Goal: Task Accomplishment & Management: Complete application form

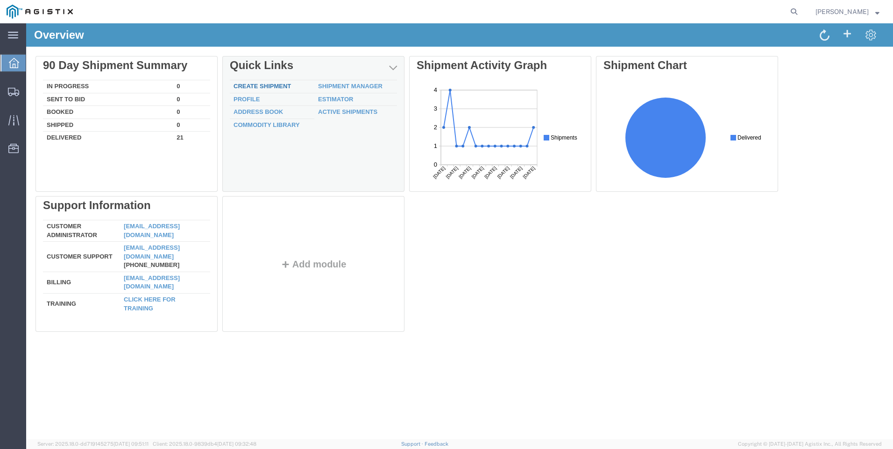
click at [280, 84] on div "Delete 90 Day Shipment Summary In Progress 0 Sent To Bid 0 Booked 0 Shipped 0 D…" at bounding box center [459, 196] width 848 height 280
click at [280, 84] on link "Create Shipment" at bounding box center [262, 86] width 57 height 7
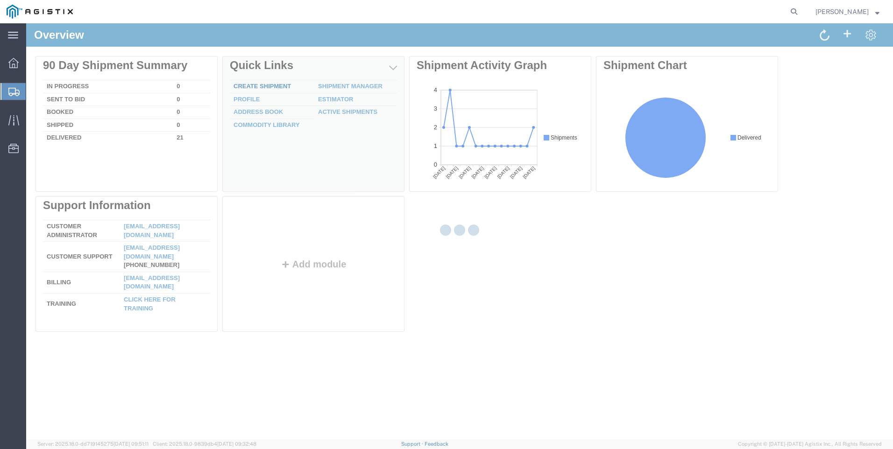
click at [280, 84] on div at bounding box center [459, 231] width 867 height 416
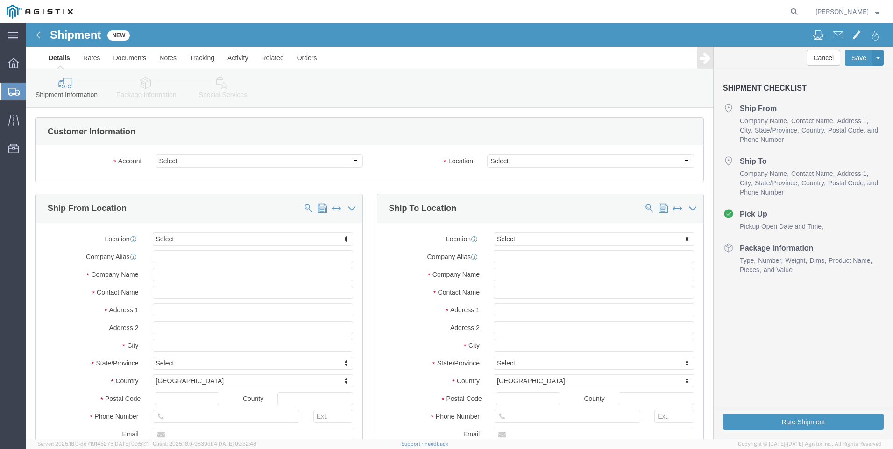
select select
click select "Select PG&E S&S Supplies & Solutions"
select select "9596"
click select "Select PG&E S&S Supplies & Solutions"
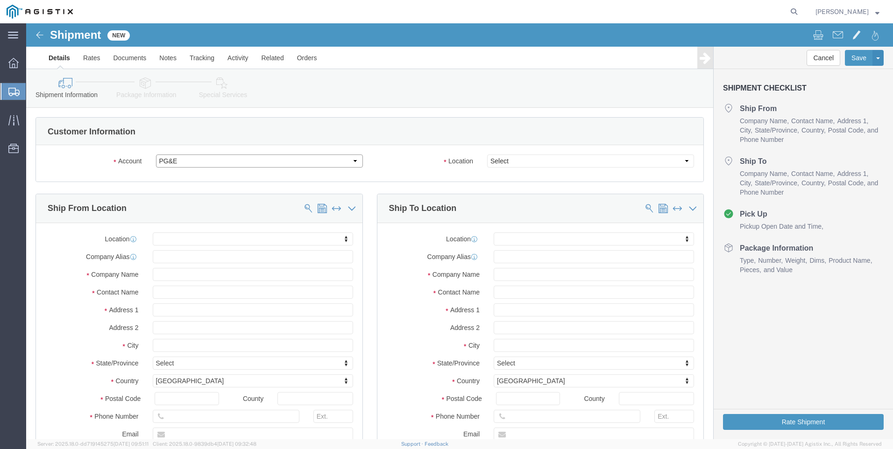
select select "PURCHORD"
select select
click select "Select All Others [GEOGRAPHIC_DATA] [GEOGRAPHIC_DATA] [GEOGRAPHIC_DATA] [GEOGRA…"
select select "19745"
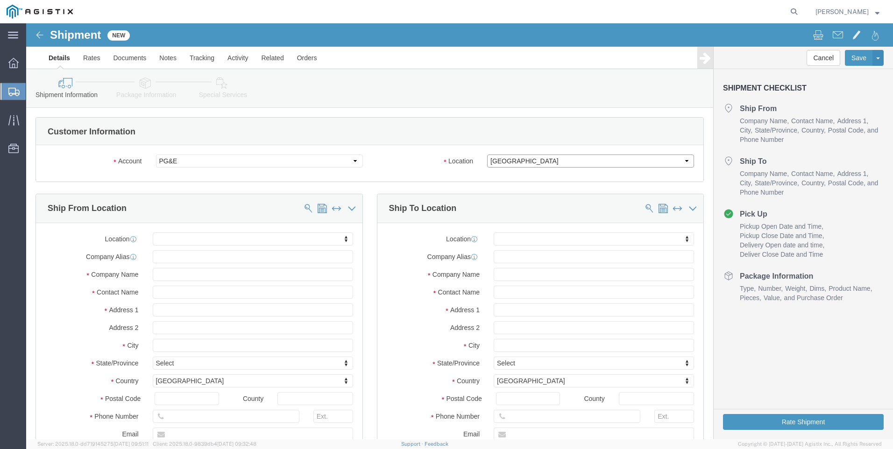
click select "Select All Others [GEOGRAPHIC_DATA] [GEOGRAPHIC_DATA] [GEOGRAPHIC_DATA] [GEOGRA…"
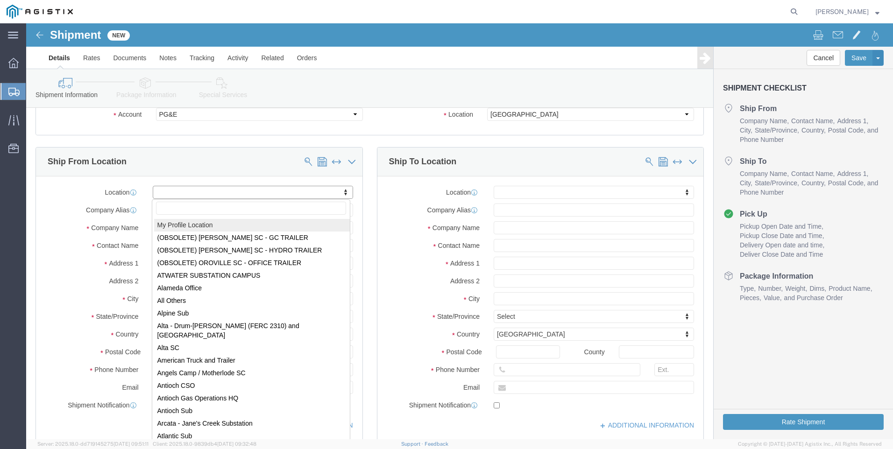
click input "text"
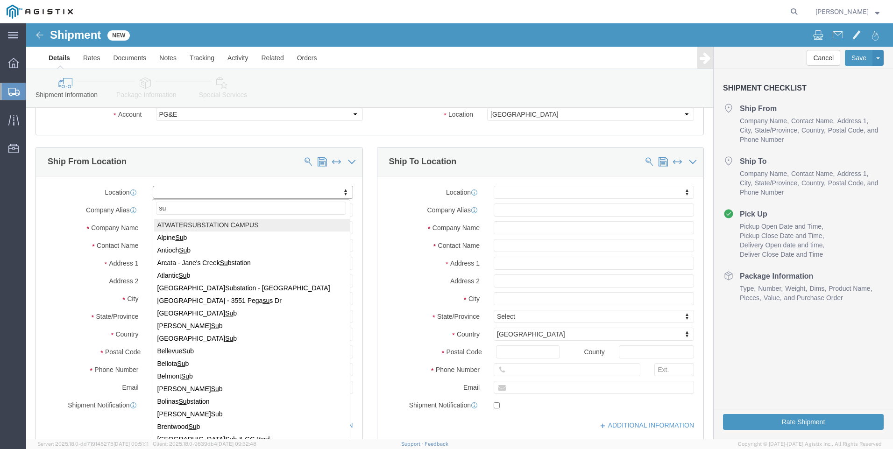
type input "s"
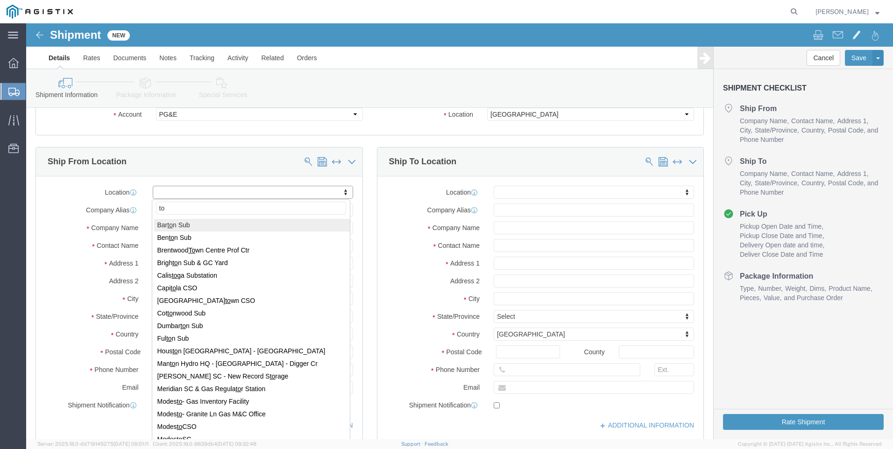
type input "t"
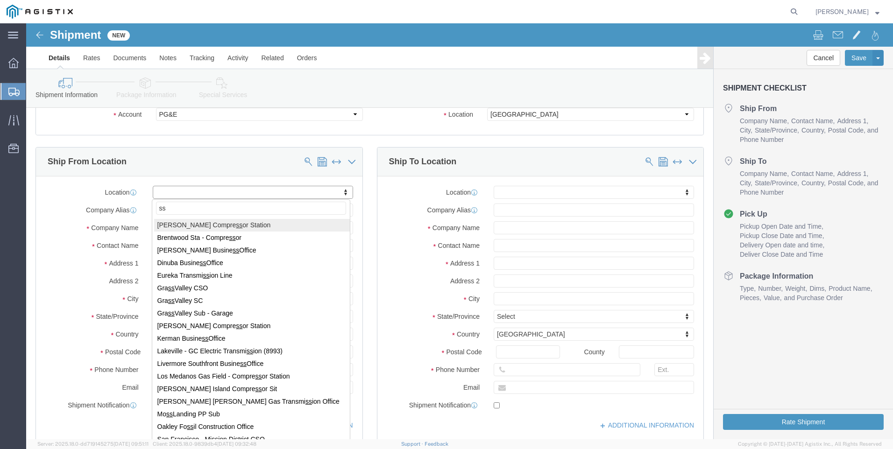
type input "s"
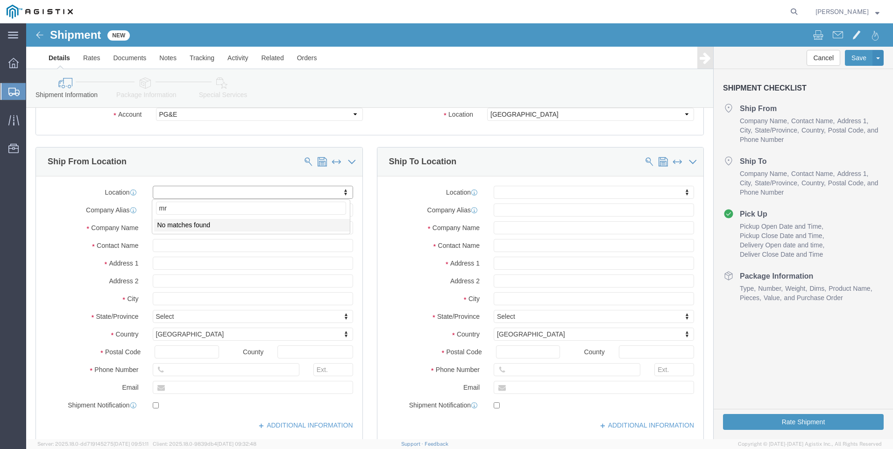
type input "m"
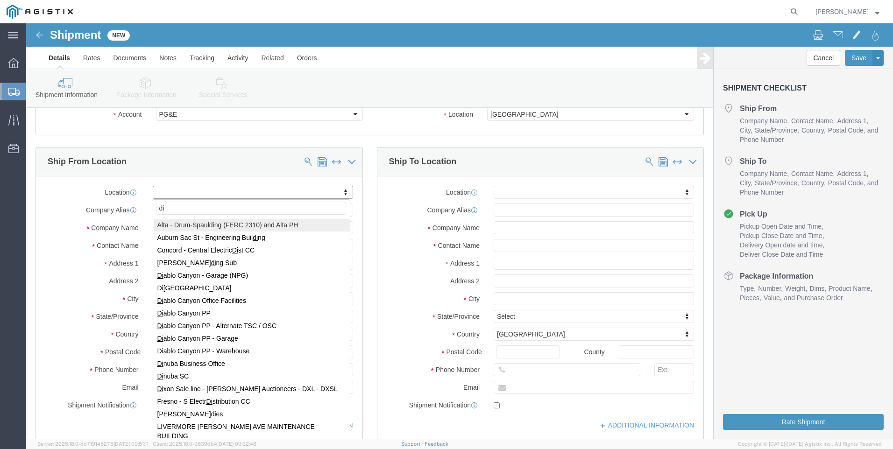
type input "d"
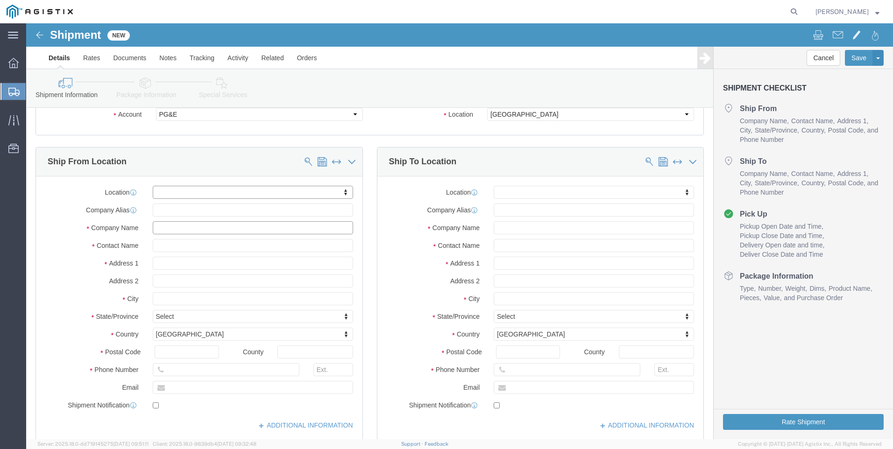
click input "text"
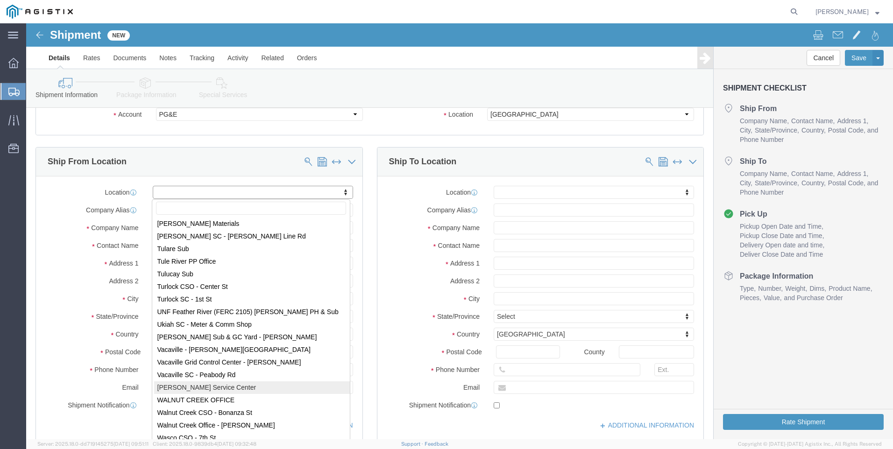
scroll to position [5835, 0]
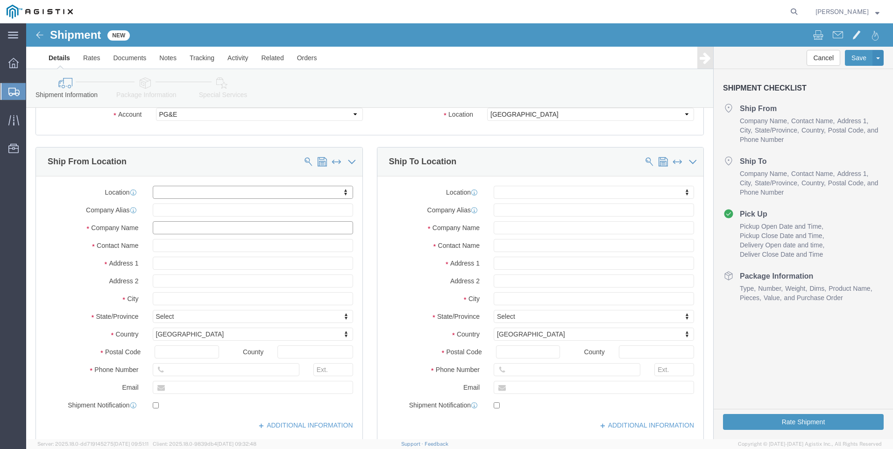
click input "text"
type input "Total Safety"
click input "text"
type input "[PERSON_NAME]"
click input "text"
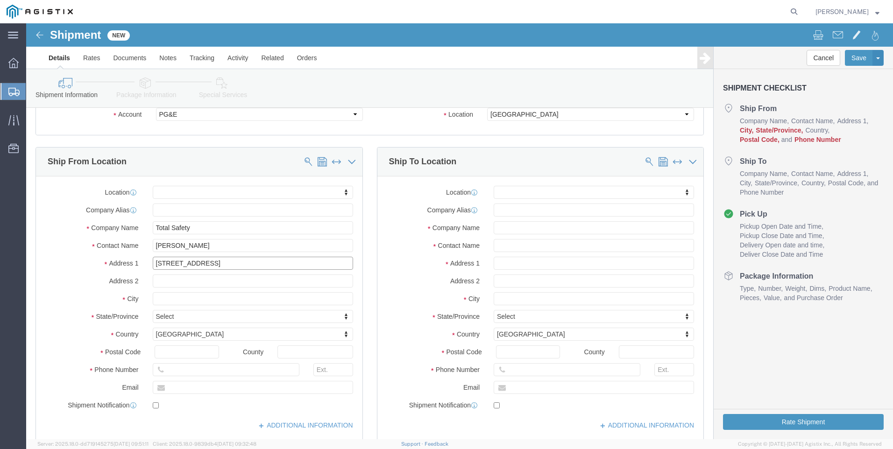
type input "[STREET_ADDRESS]"
select select
click input "text"
type input "C"
type input "[GEOGRAPHIC_DATA]"
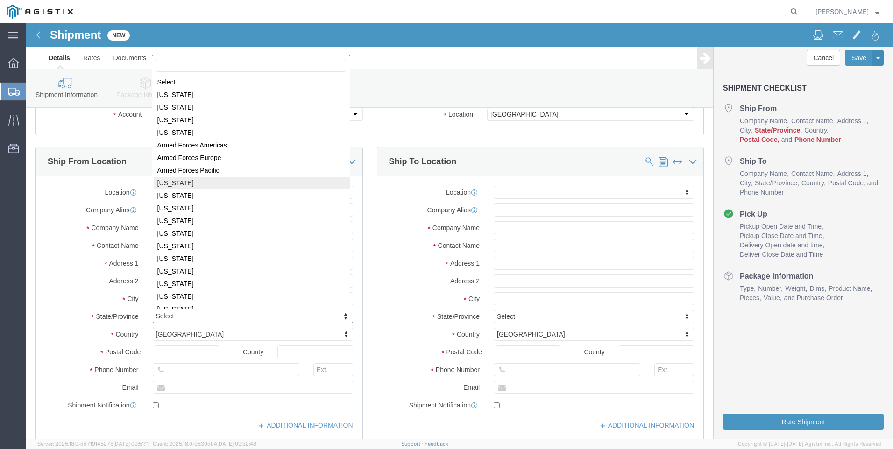
select select
select select "CA"
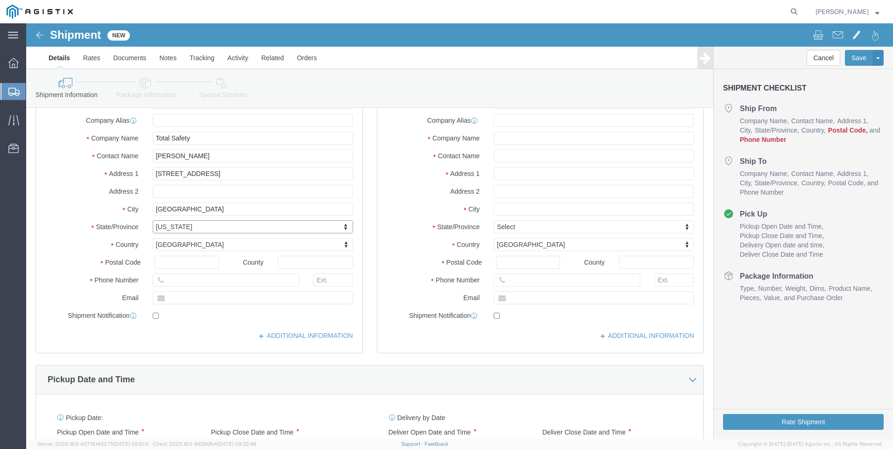
scroll to position [140, 0]
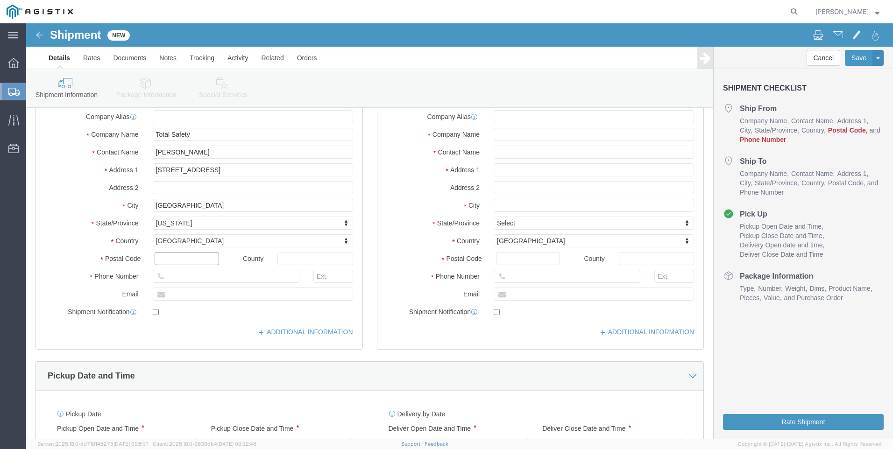
click input "text"
type input "90710"
select select
click input "text"
type input "[PHONE_NUMBER]"
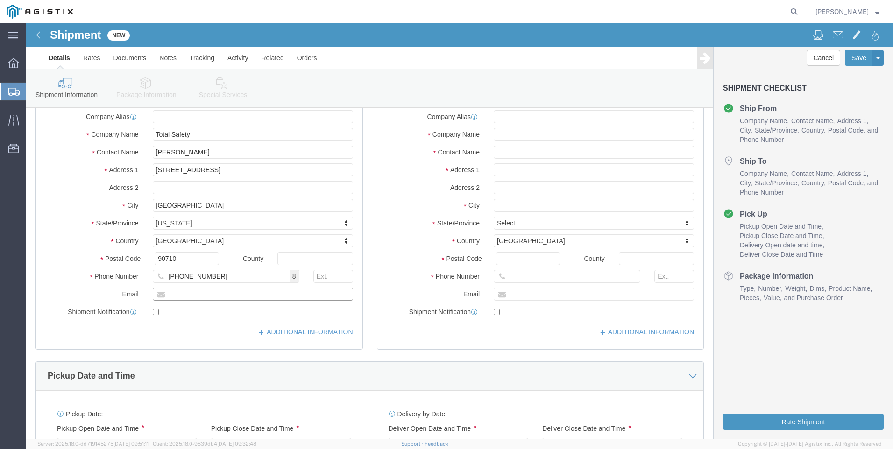
click input "text"
type input "[PERSON_NAME][EMAIL_ADDRESS][PERSON_NAME][DOMAIN_NAME]"
checkbox input "true"
click div "ADDITIONAL INFORMATION"
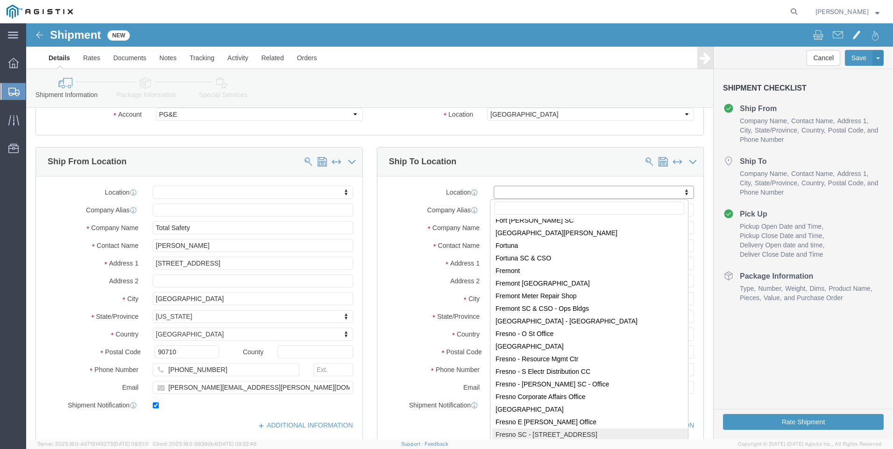
scroll to position [1681, 0]
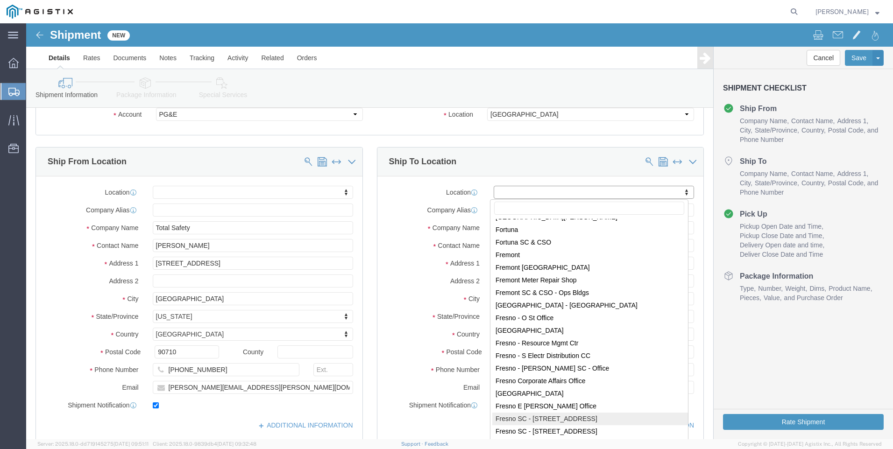
select select "25261"
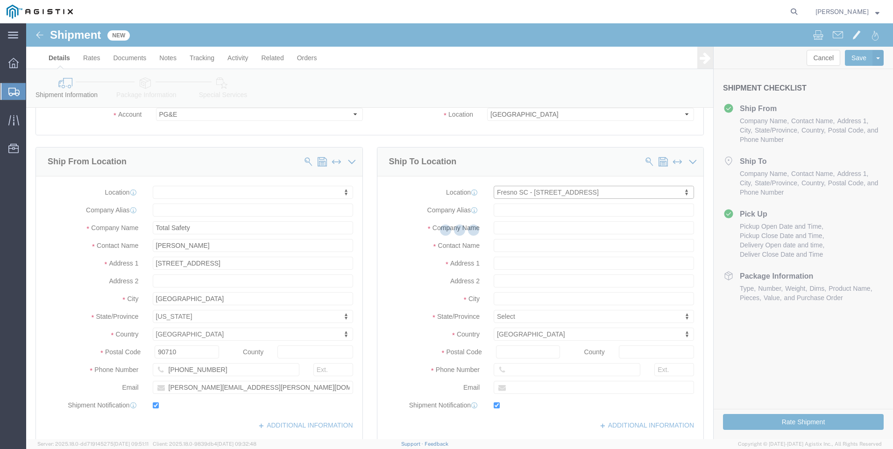
type input "PG&E"
type input "[PERSON_NAME]"
type input "[STREET_ADDRESS]"
type input "[GEOGRAPHIC_DATA]"
type input "93725"
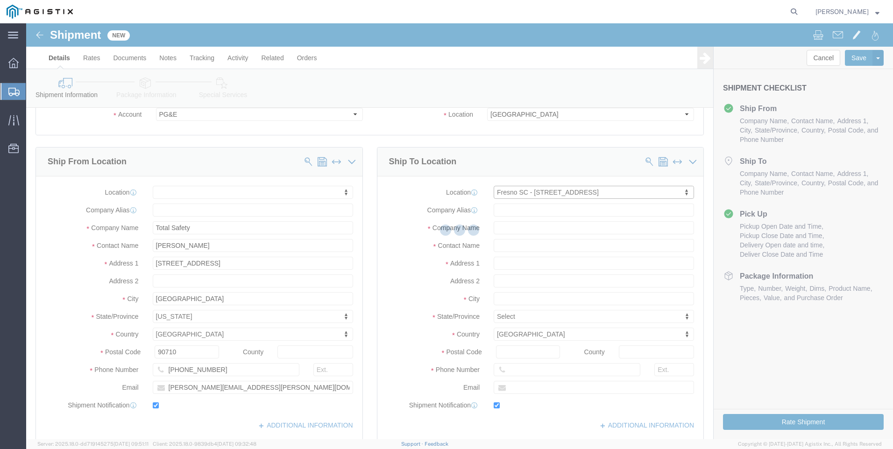
type input "[EMAIL_ADDRESS][DOMAIN_NAME]"
checkbox input "true"
select select "CA"
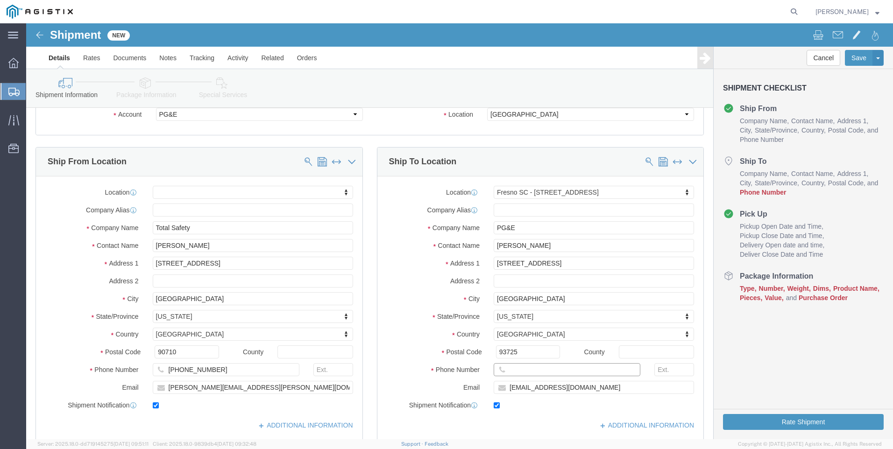
click input "text"
type input "[PHONE_NUMBER]"
click div "Cancel Save Assign To Save As Template Shipment Checklist Ship From Company Nam…"
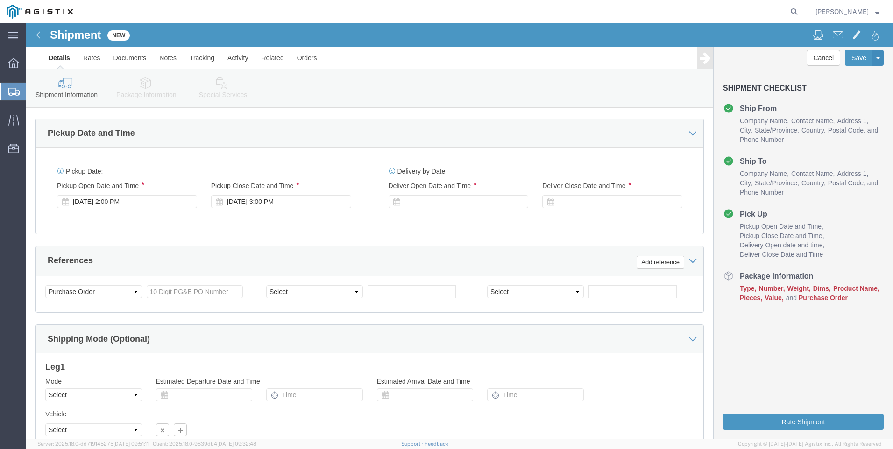
scroll to position [420, 0]
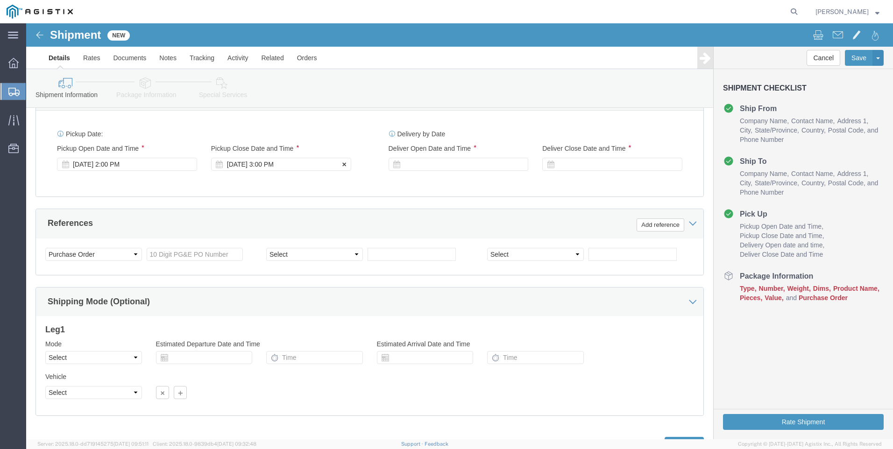
click div "[DATE] 3:00 PM"
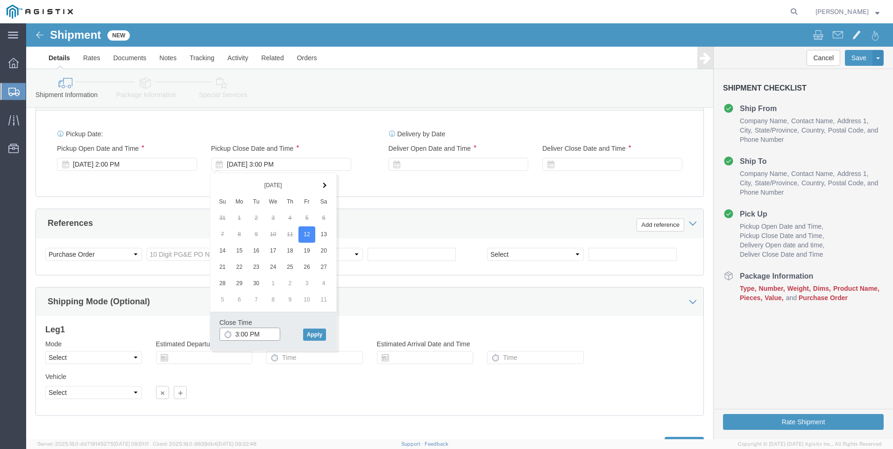
click input "3:00 PM"
type input "4:00 PM"
click button "Apply"
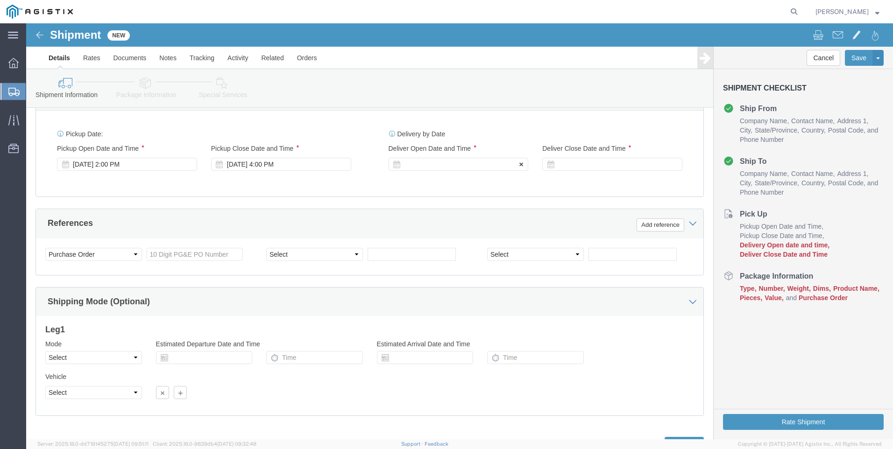
click icon
click div
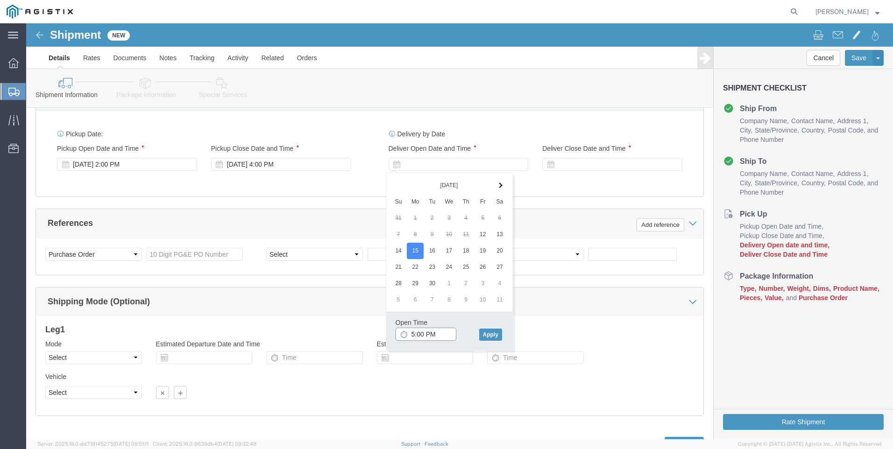
click input "5:00 PM"
click input "8:00 PM"
type input "8:00 AM"
click button "Apply"
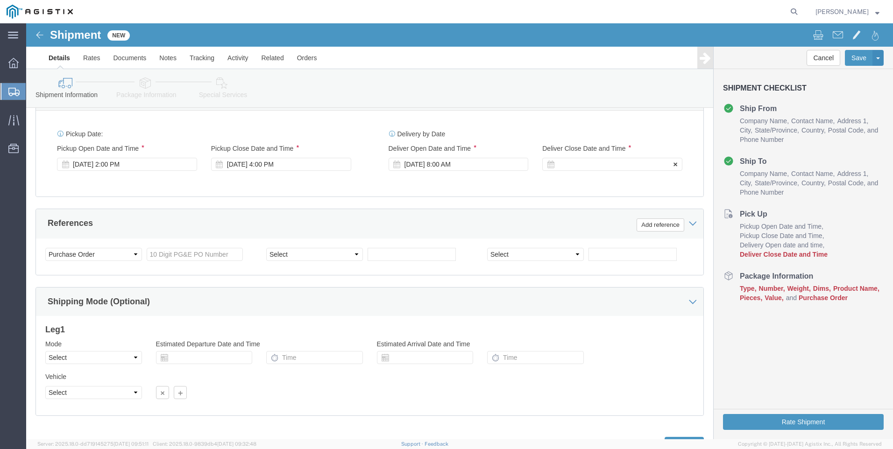
click icon
click div
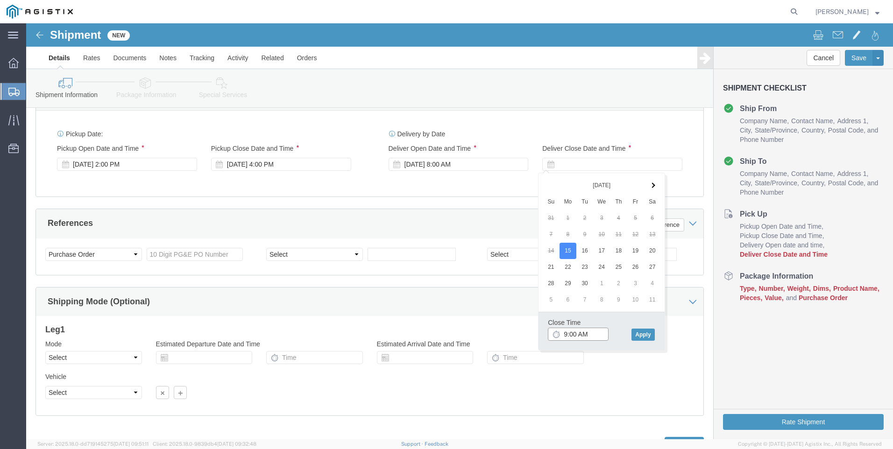
click input "9:00 AM"
click input "4:00 AM"
type input "4:00 PM"
click button "Apply"
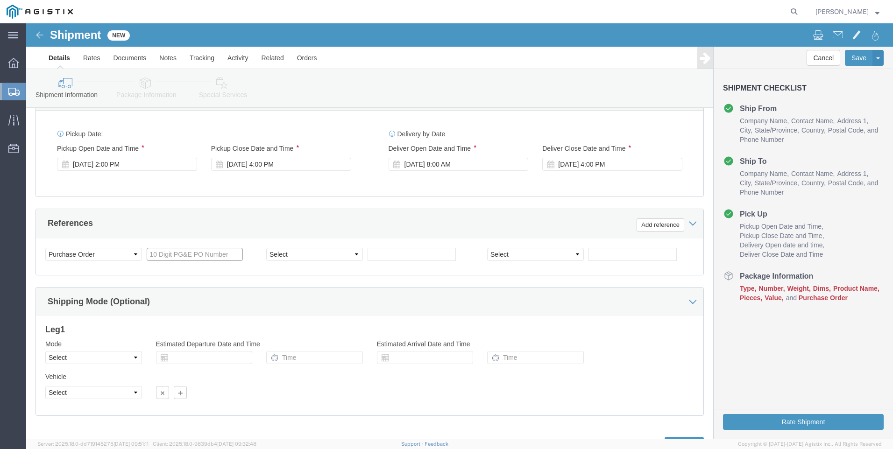
click input "text"
type input "3501420794"
click div "Select Account Type Activity ID Airline Appointment Number ASN Batch Request # …"
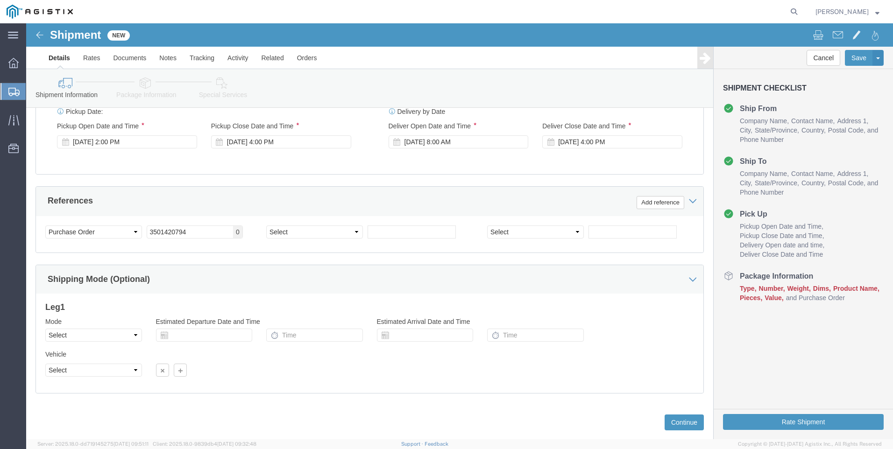
scroll to position [462, 0]
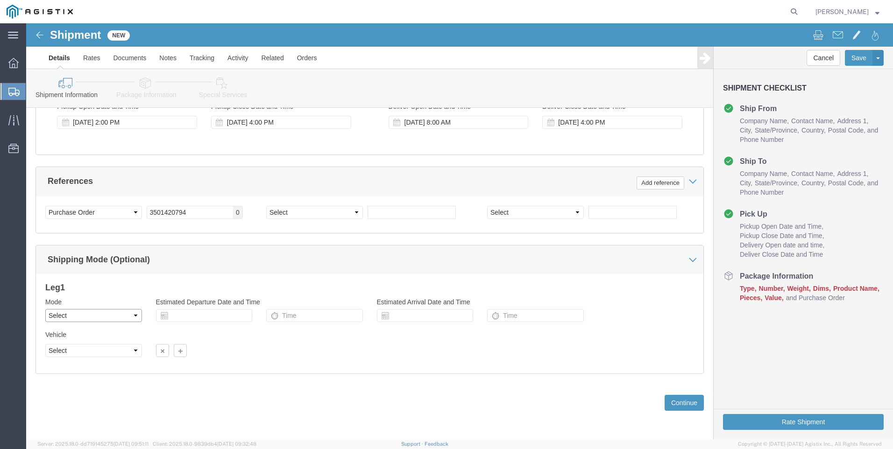
click select "Select Air Less than Truckload Multi-Leg Ocean Freight Rail Small Parcel Truckl…"
select select "LTL"
click select "Select Air Less than Truckload Multi-Leg Ocean Freight Rail Small Parcel Truckl…"
click select "Select Straight Truck"
select select "STTR"
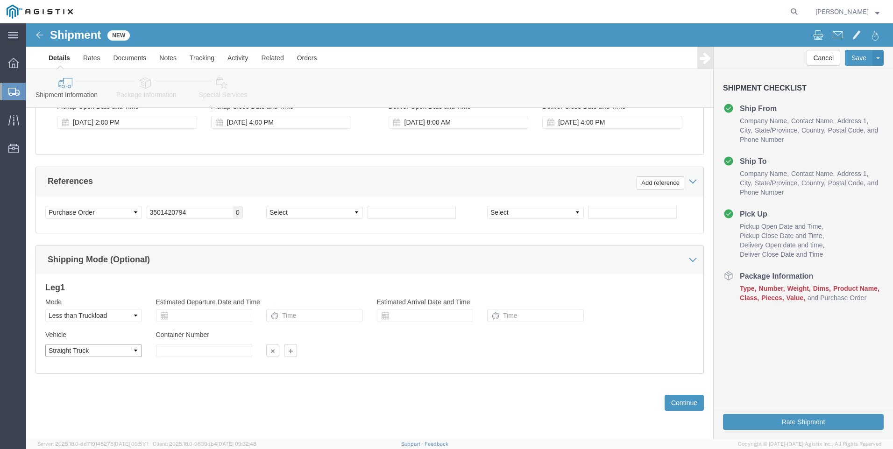
click select "Select Straight Truck"
click icon
click div "Vehicle Select Straight Truck Size Select 48 Feet 20 Feet 35 Feet 53 Feet Conta…"
click select "Select Air Less than Truckload Multi-Leg Ocean Freight Rail Small Parcel Truckl…"
select select
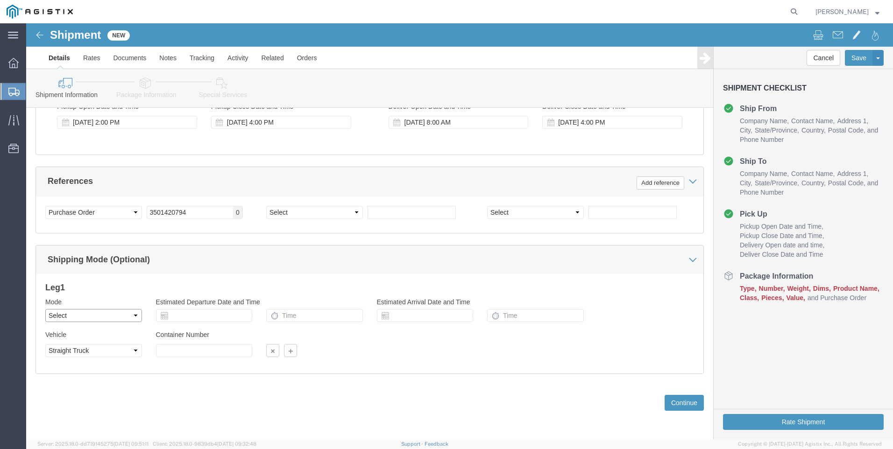
click select "Select Air Less than Truckload Multi-Leg Ocean Freight Rail Small Parcel Truckl…"
click div "Previous Continue"
click select "Select Account Type Activity ID Airline Appointment Number ASN Batch Request # …"
select select "SALEORDR"
click select "Select Account Type Activity ID Airline Appointment Number ASN Batch Request # …"
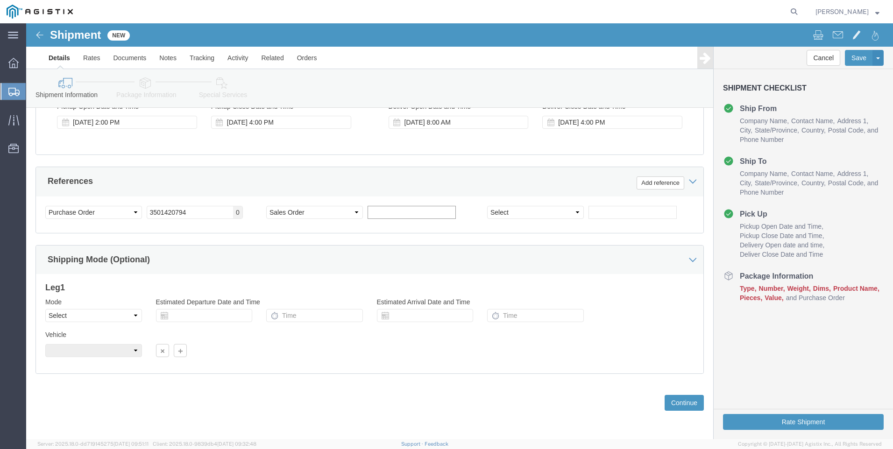
click input "text"
type input "s5527114.001"
click div "Previous Continue"
click button "Continue"
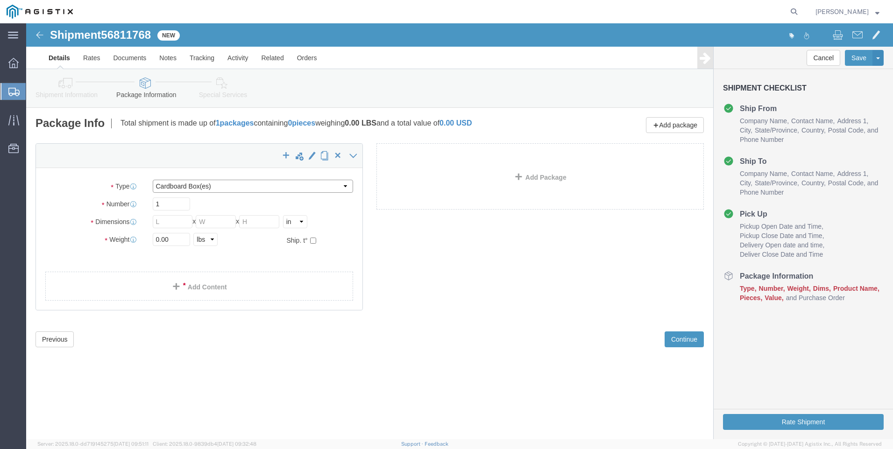
click select "Select Bulk Bundle(s) Cardboard Box(es) Carton(s) Crate(s) Drum(s) (Fiberboard)…"
select select "ROLL"
click select "Select Bulk Bundle(s) Cardboard Box(es) Carton(s) Crate(s) Drum(s) (Fiberboard)…"
click input "1"
type input "25"
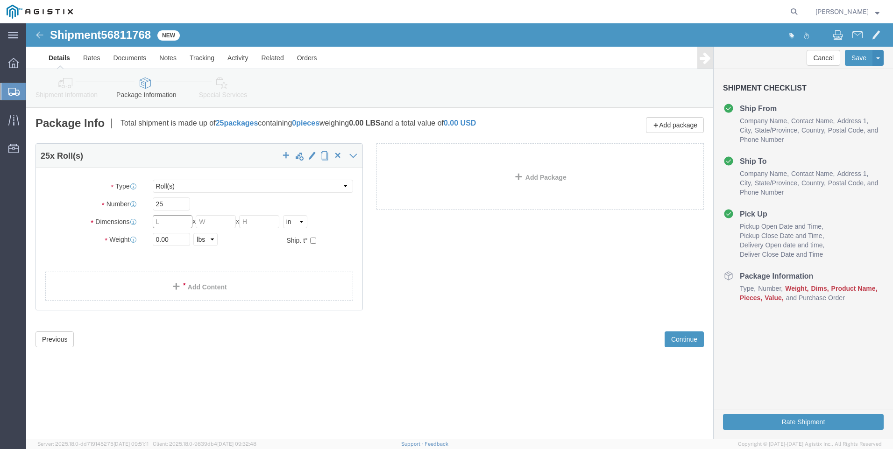
click input "text"
type input "48"
type input "40"
type input "41"
click input "0.00"
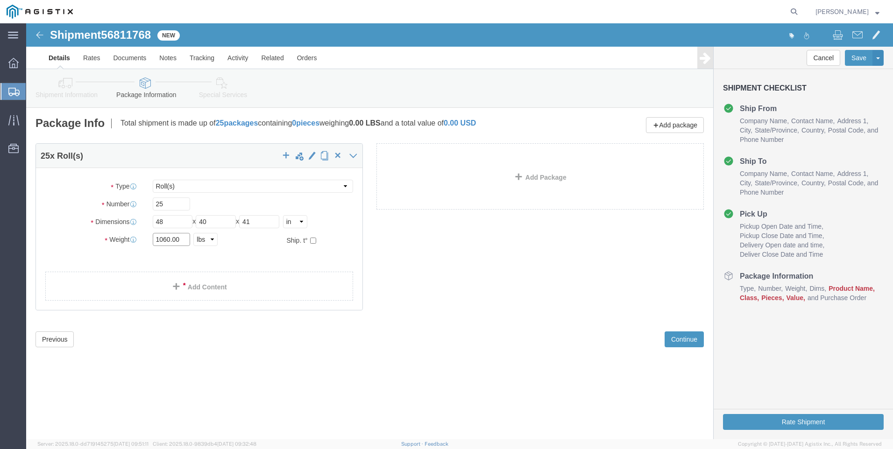
type input "1060.00"
click div "Shipment 56811768 New Details Rates Documents Notes Tracking Activity Related O…"
click link "Add Content"
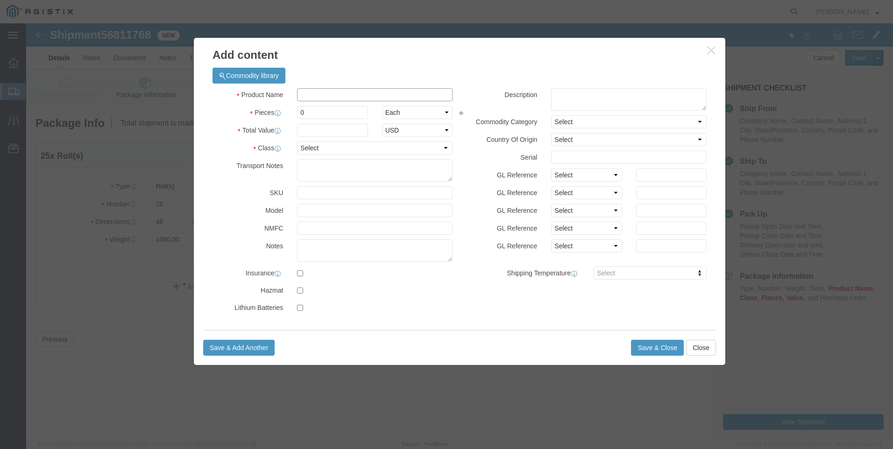
click input "text"
click div
click input "text"
type input "muletape polyester"
click input "0"
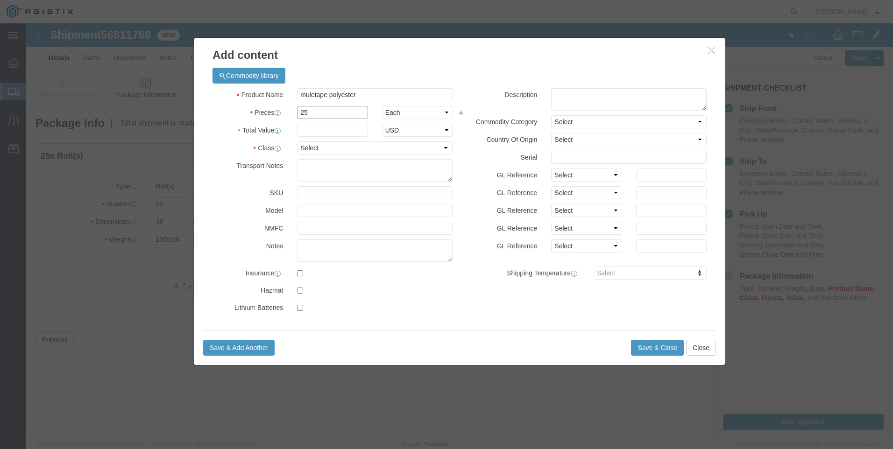
type input "25"
click input "text"
type input "2500"
click select "Select 50 55 60 65 70 85 92.5 100 125 175 250 300 400"
select select "50"
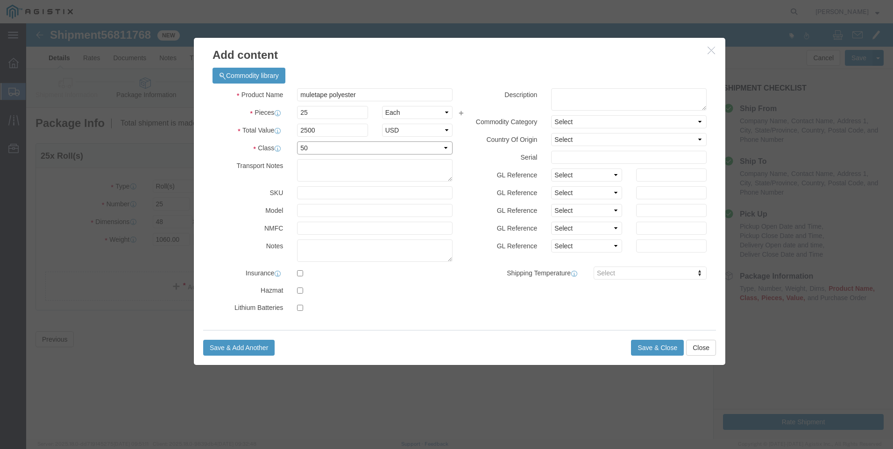
click select "Select 50 55 60 65 70 85 92.5 100 125 175 250 300 400"
click label
click input "checkbox"
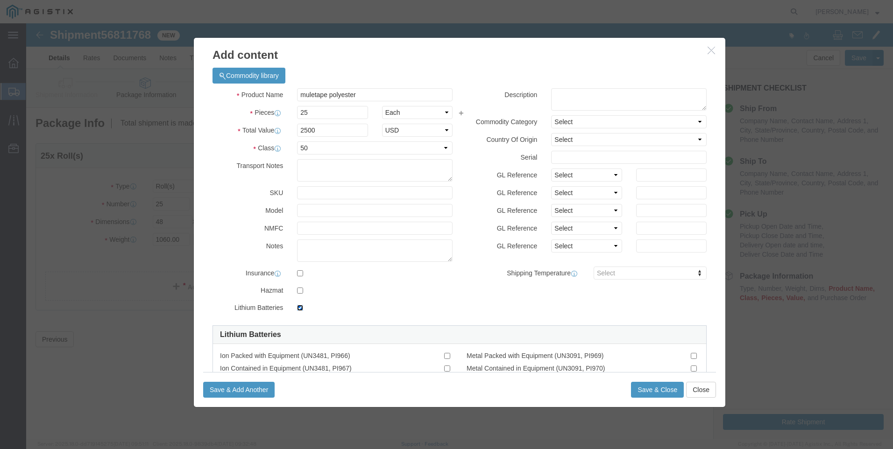
click input "checkbox"
checkbox input "false"
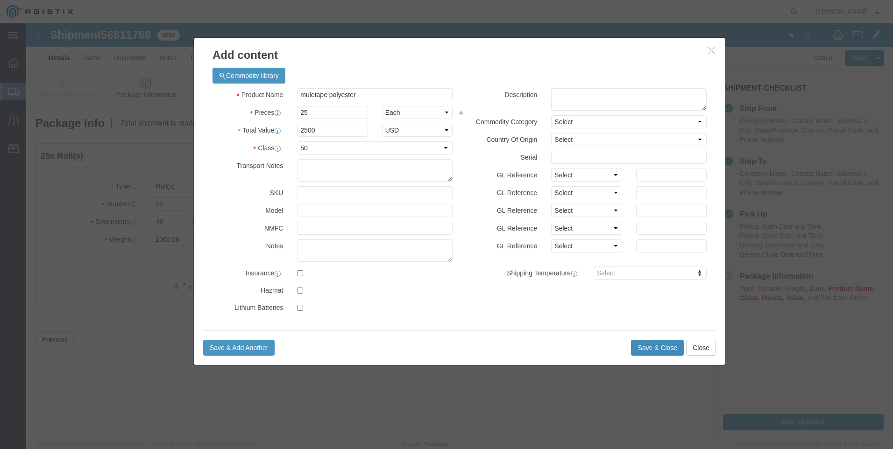
click button "Save & Close"
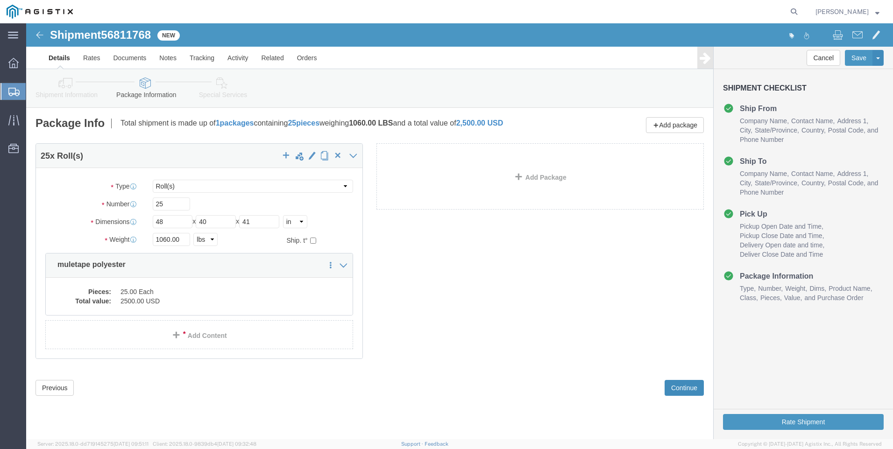
click button "Continue"
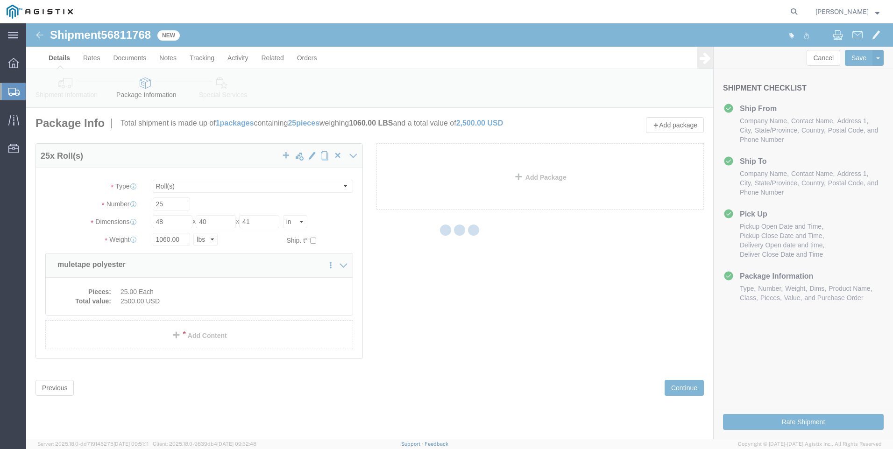
select select
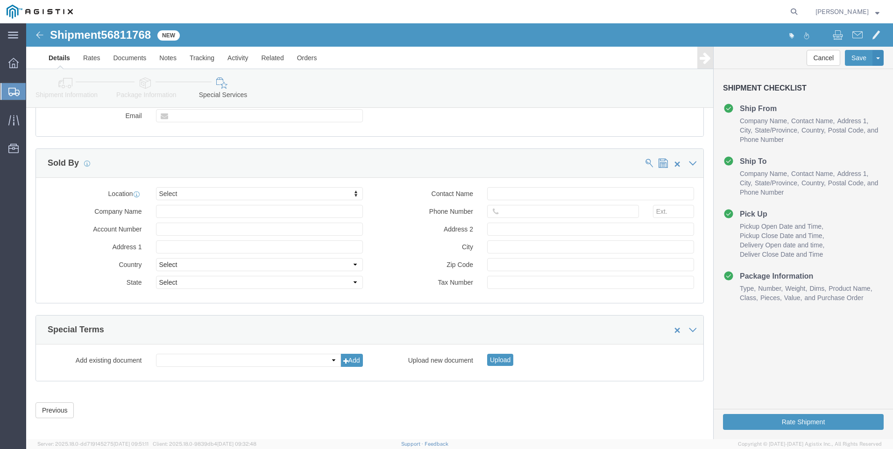
scroll to position [853, 0]
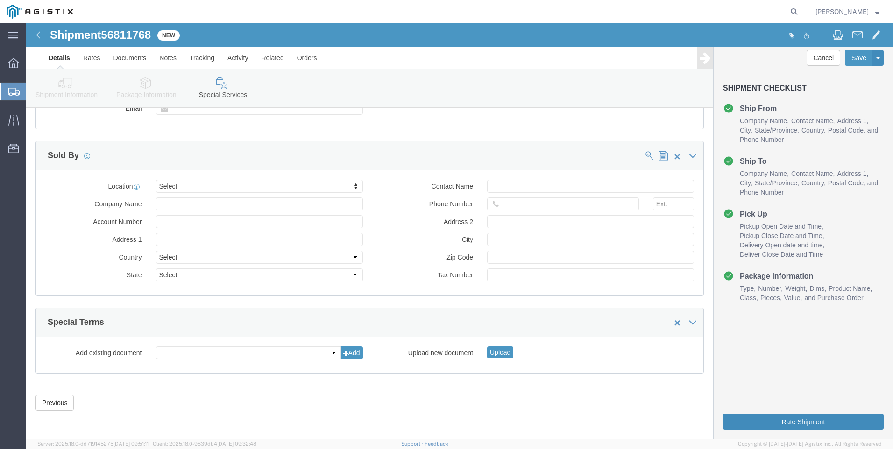
click button "Rate Shipment"
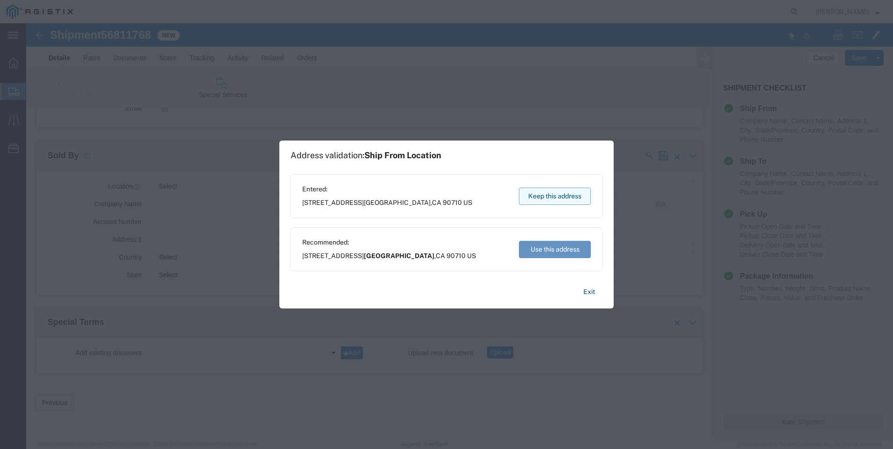
click at [563, 194] on button "Keep this address" at bounding box center [555, 196] width 72 height 17
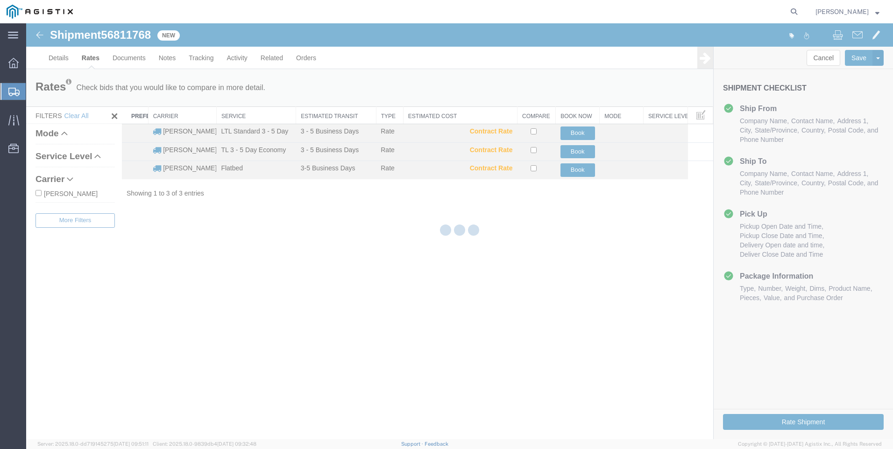
scroll to position [0, 0]
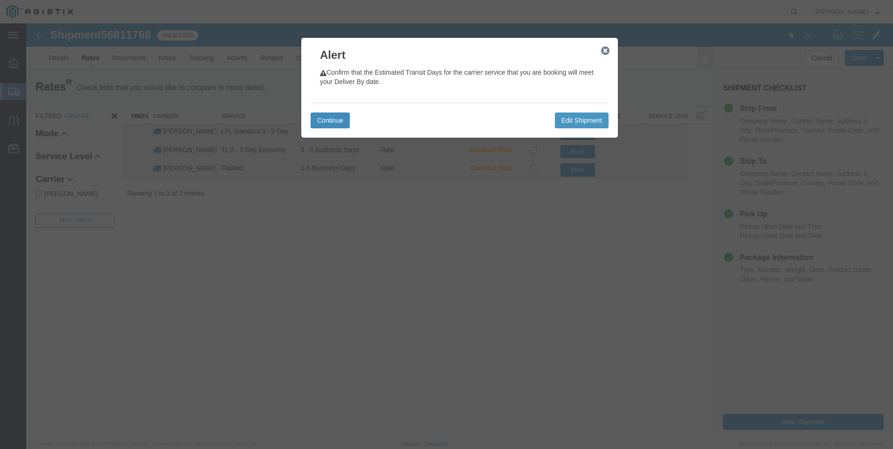
click at [332, 117] on button "Continue" at bounding box center [330, 121] width 39 height 16
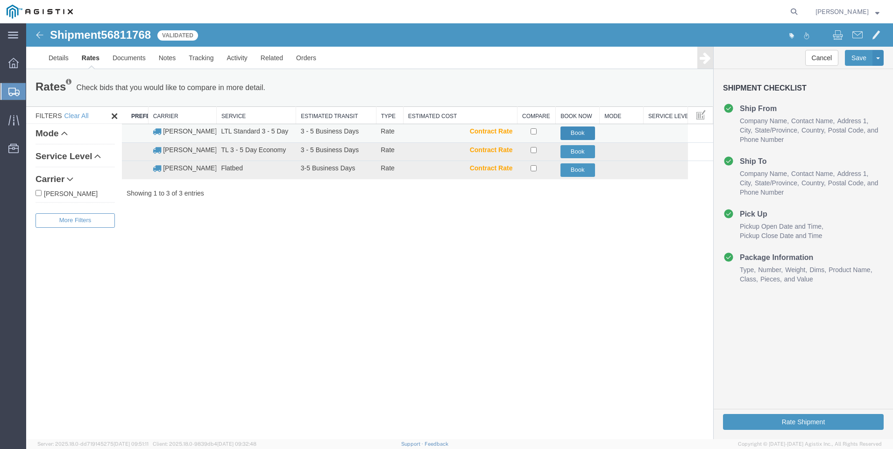
click at [574, 132] on button "Book" at bounding box center [577, 134] width 35 height 14
